Goal: Find specific page/section: Find specific page/section

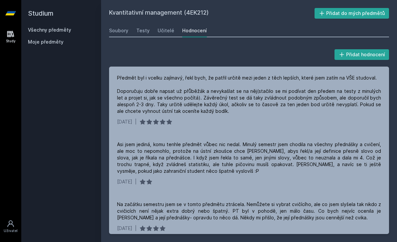
click at [58, 23] on h2 "Studium" at bounding box center [61, 13] width 67 height 27
click at [61, 30] on link "Všechny předměty" at bounding box center [49, 30] width 43 height 6
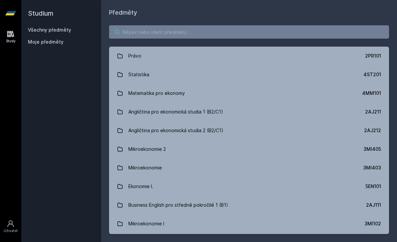
click at [206, 27] on input "search" at bounding box center [249, 31] width 280 height 13
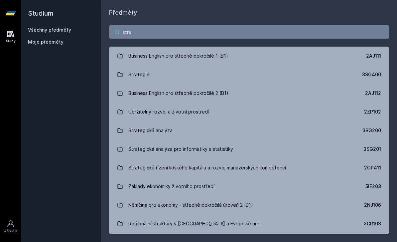
type input "strat"
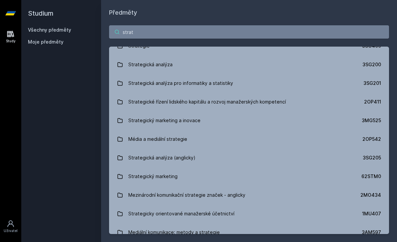
scroll to position [21, 0]
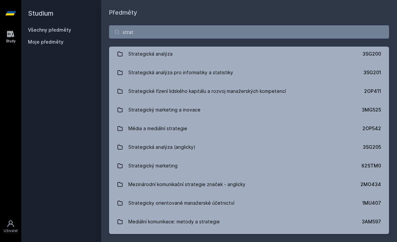
click at [220, 72] on div "Strategická analýza pro informatiky a statistiky" at bounding box center [180, 72] width 105 height 13
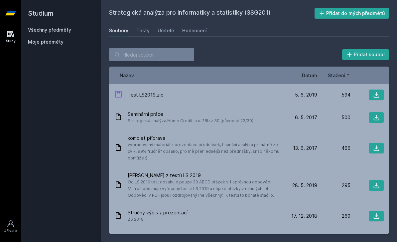
click at [188, 36] on link "Hodnocení" at bounding box center [194, 30] width 25 height 13
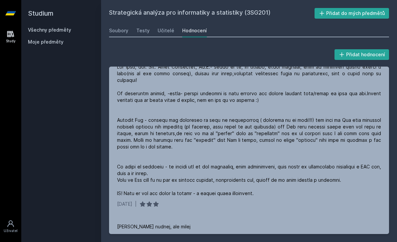
scroll to position [98, 0]
